Goal: Task Accomplishment & Management: Use online tool/utility

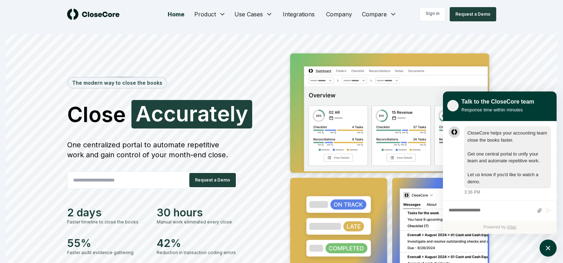
scroll to position [0, 0]
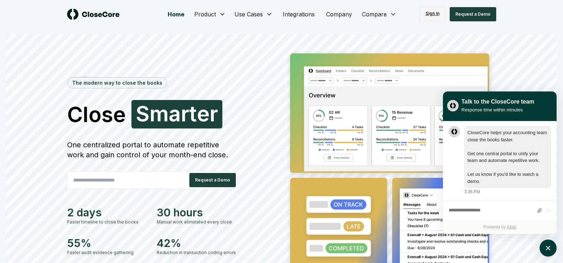
click at [436, 11] on link "Sign in" at bounding box center [433, 14] width 26 height 14
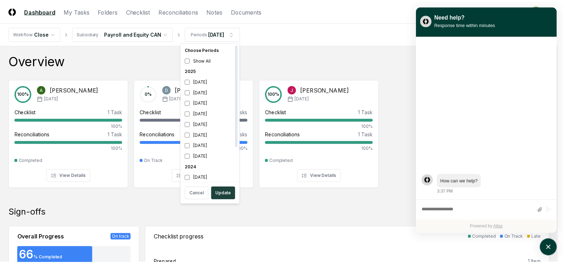
scroll to position [2, 0]
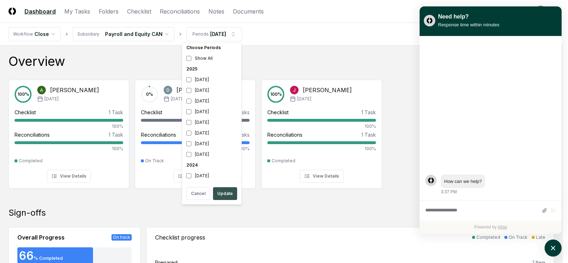
click at [232, 192] on button "Update" at bounding box center [225, 193] width 24 height 13
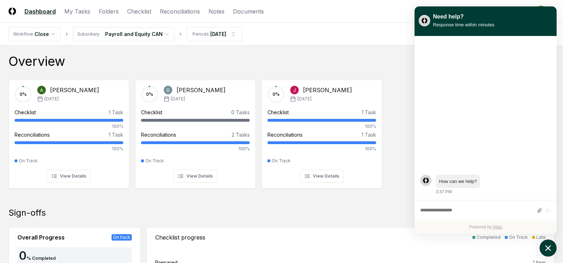
click at [548, 245] on icon "atlas-launcher" at bounding box center [548, 248] width 10 height 10
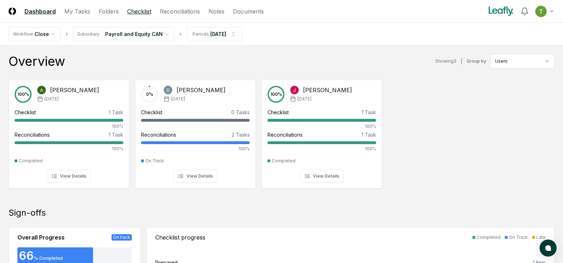
click at [141, 10] on link "Checklist" at bounding box center [139, 11] width 24 height 9
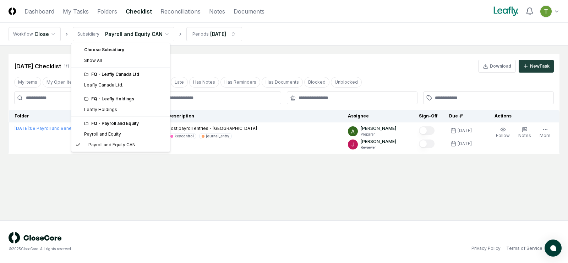
click at [161, 31] on html "CloseCore Dashboard My Tasks Folders Checklist Reconciliations Notes Documents …" at bounding box center [284, 131] width 568 height 263
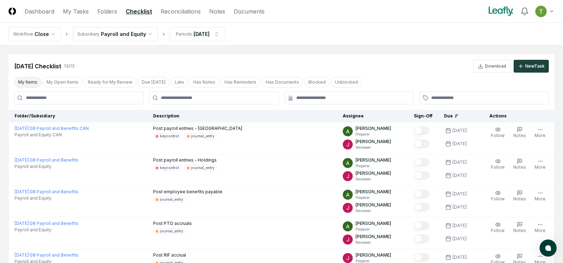
click at [28, 80] on button "My Items" at bounding box center [27, 82] width 27 height 11
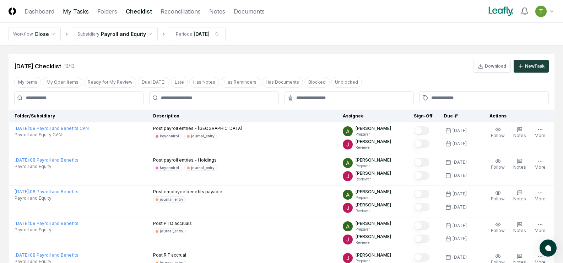
click at [79, 12] on link "My Tasks" at bounding box center [76, 11] width 26 height 9
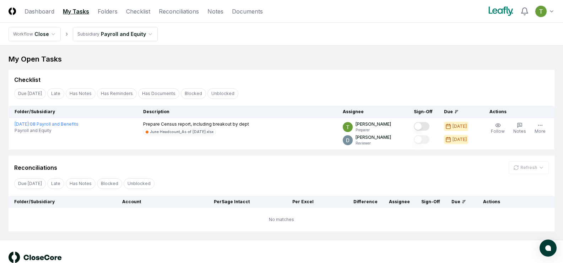
click at [70, 10] on link "My Tasks" at bounding box center [76, 11] width 26 height 9
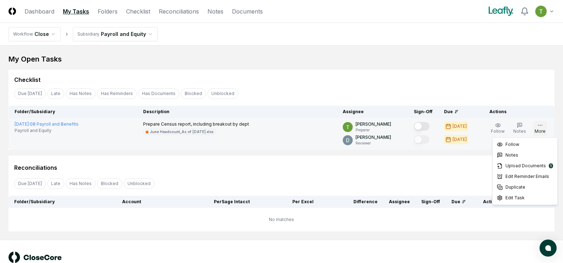
click at [542, 125] on circle "button" at bounding box center [542, 125] width 0 height 0
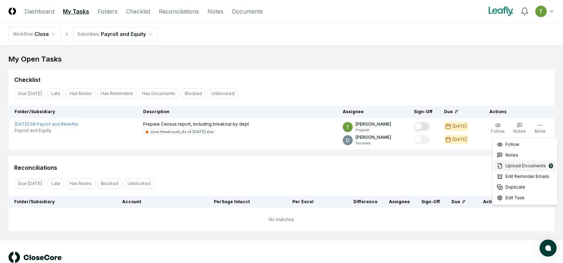
click at [534, 164] on span "Upload Documents" at bounding box center [526, 165] width 40 height 6
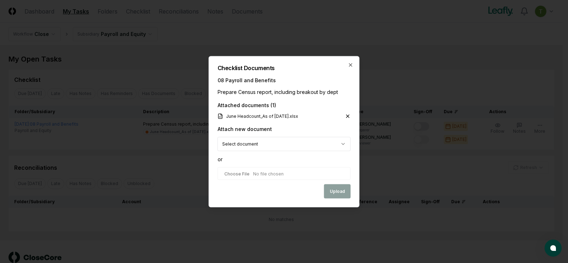
click at [235, 144] on body "CloseCore Dashboard My Tasks Folders Checklist Reconciliations Notes Documents …" at bounding box center [281, 141] width 563 height 282
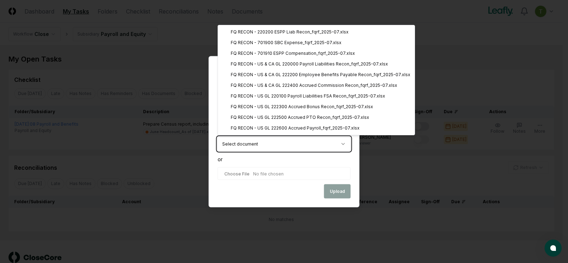
click at [287, 148] on body "CloseCore Dashboard My Tasks Folders Checklist Reconciliations Notes Documents …" at bounding box center [281, 141] width 563 height 282
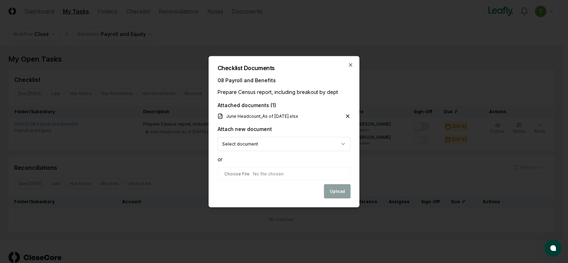
click at [261, 174] on input "file" at bounding box center [284, 173] width 133 height 13
type input "**********"
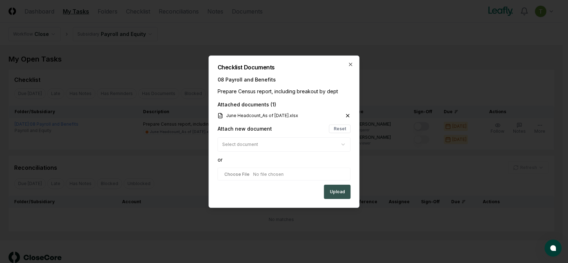
click at [334, 192] on button "Upload" at bounding box center [337, 191] width 27 height 14
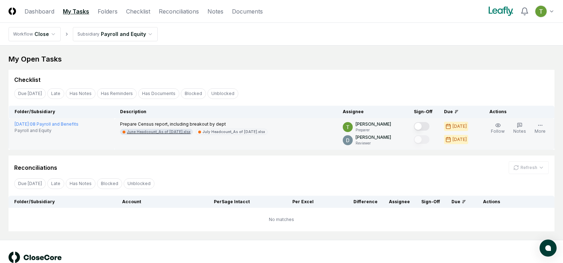
click at [178, 132] on div "June Headcount_As of [DATE].xlsx" at bounding box center [159, 131] width 64 height 5
click at [420, 125] on button "Mark complete" at bounding box center [422, 126] width 16 height 9
